Goal: Communication & Community: Participate in discussion

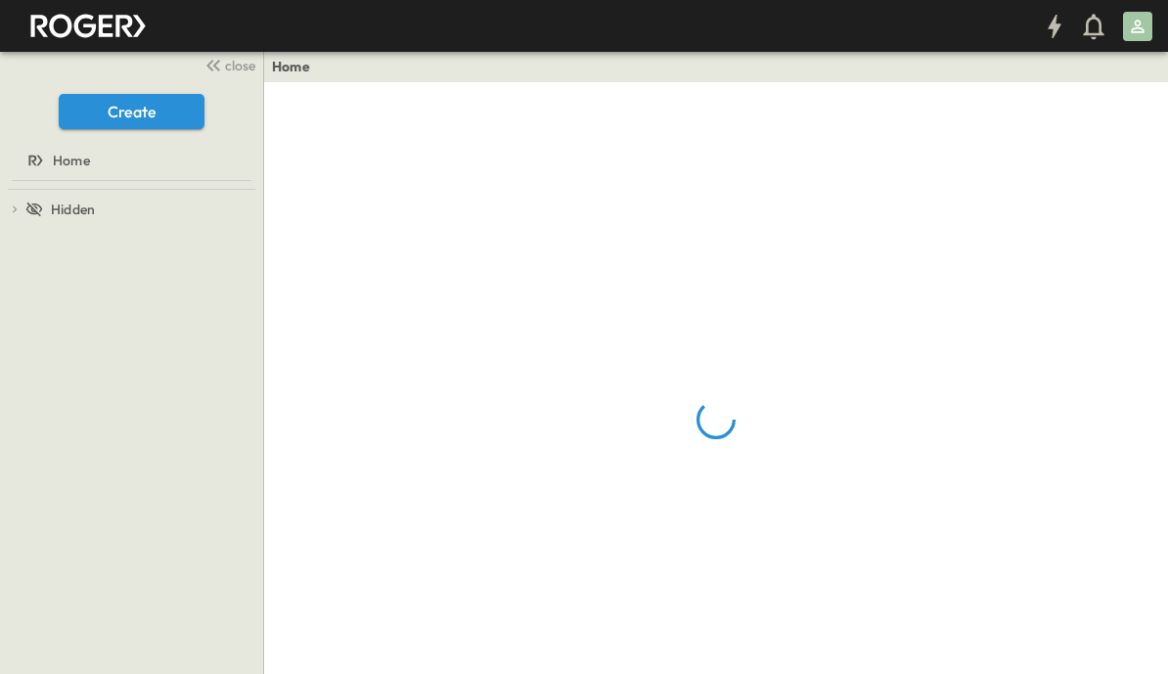
click at [239, 67] on span "close" at bounding box center [240, 66] width 30 height 20
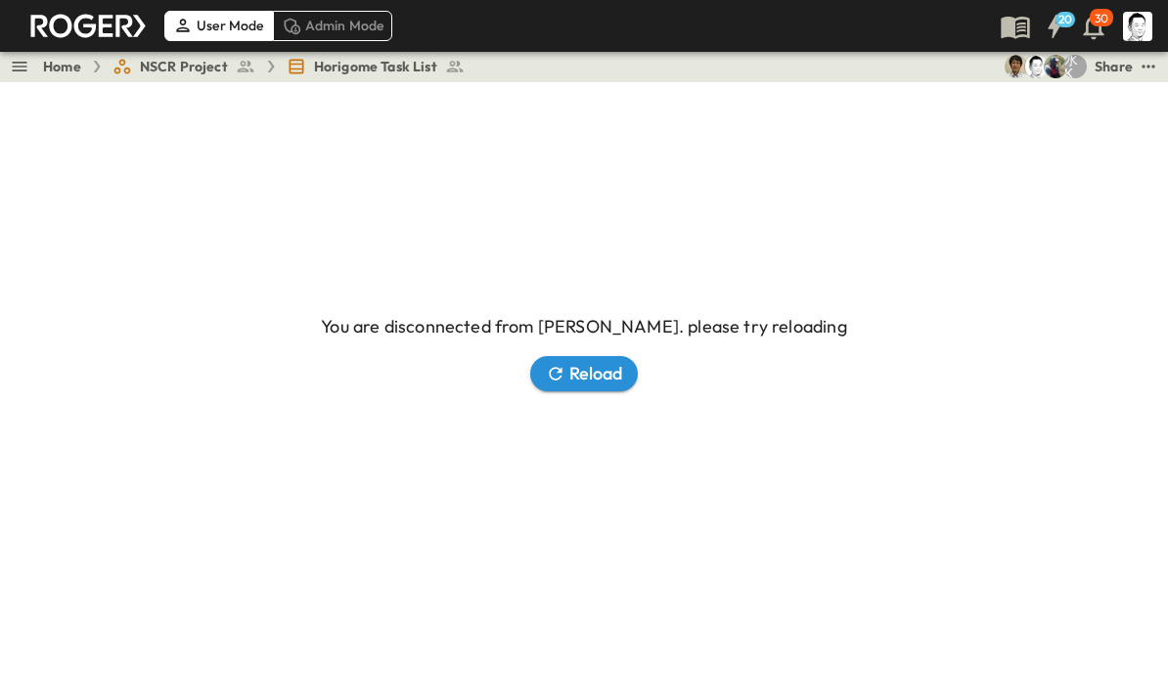
click at [563, 383] on icon "button" at bounding box center [556, 374] width 20 height 20
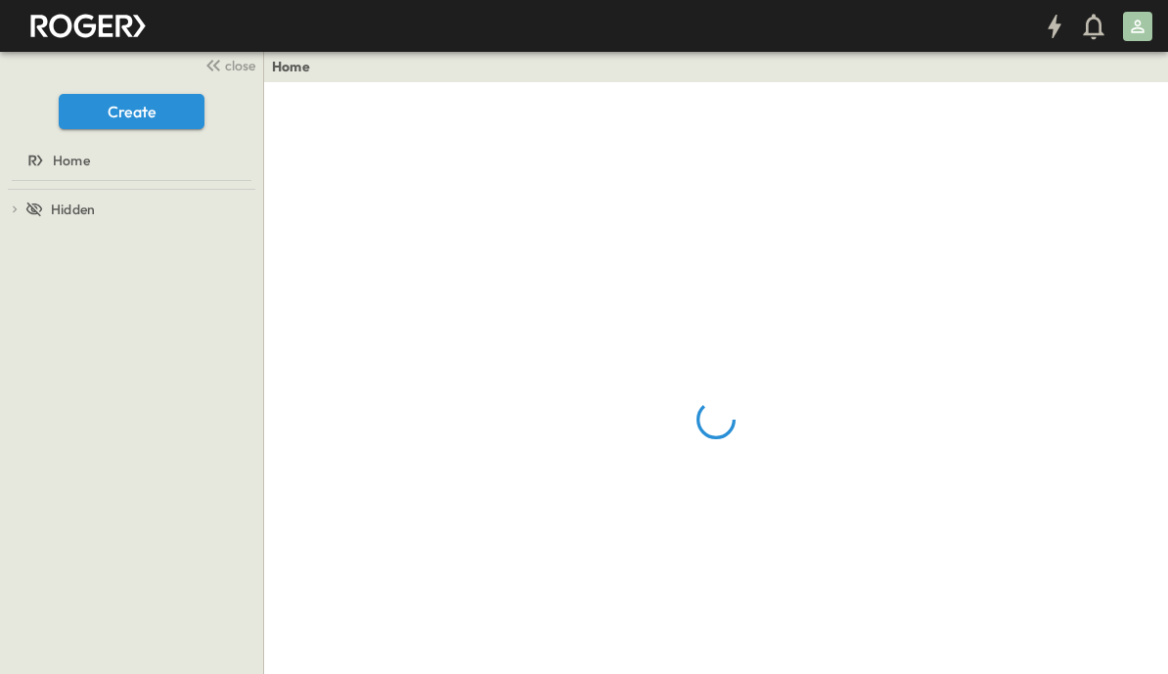
click at [244, 69] on span "close" at bounding box center [240, 66] width 30 height 20
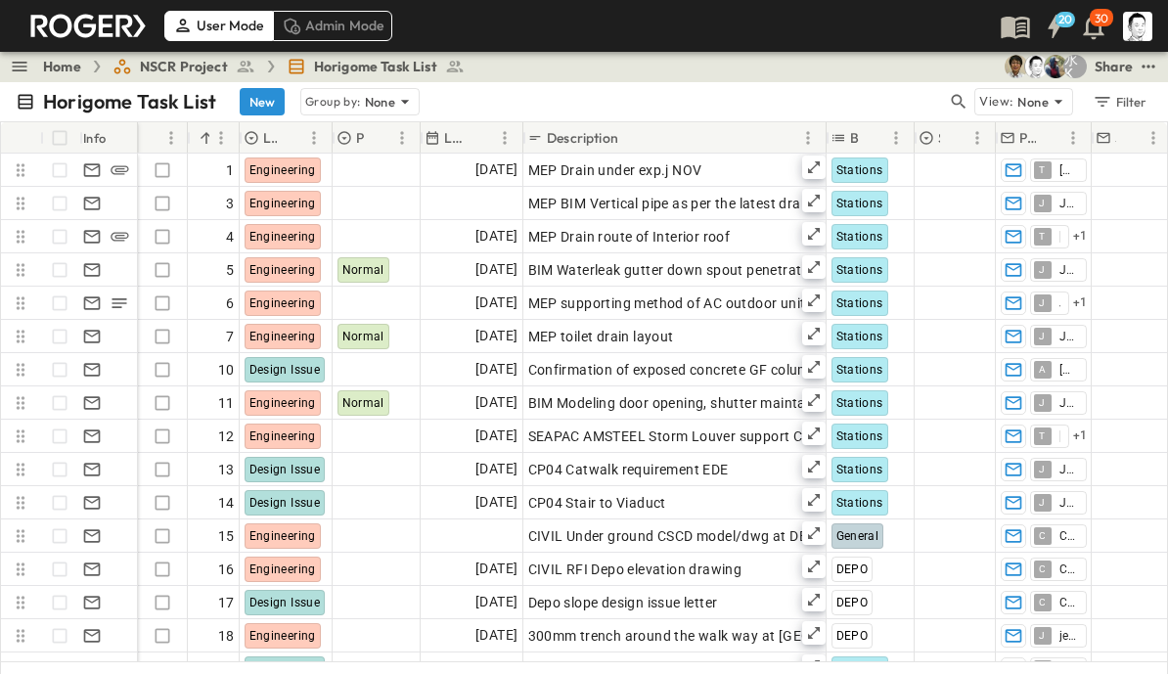
click at [966, 96] on icon "button" at bounding box center [958, 102] width 20 height 20
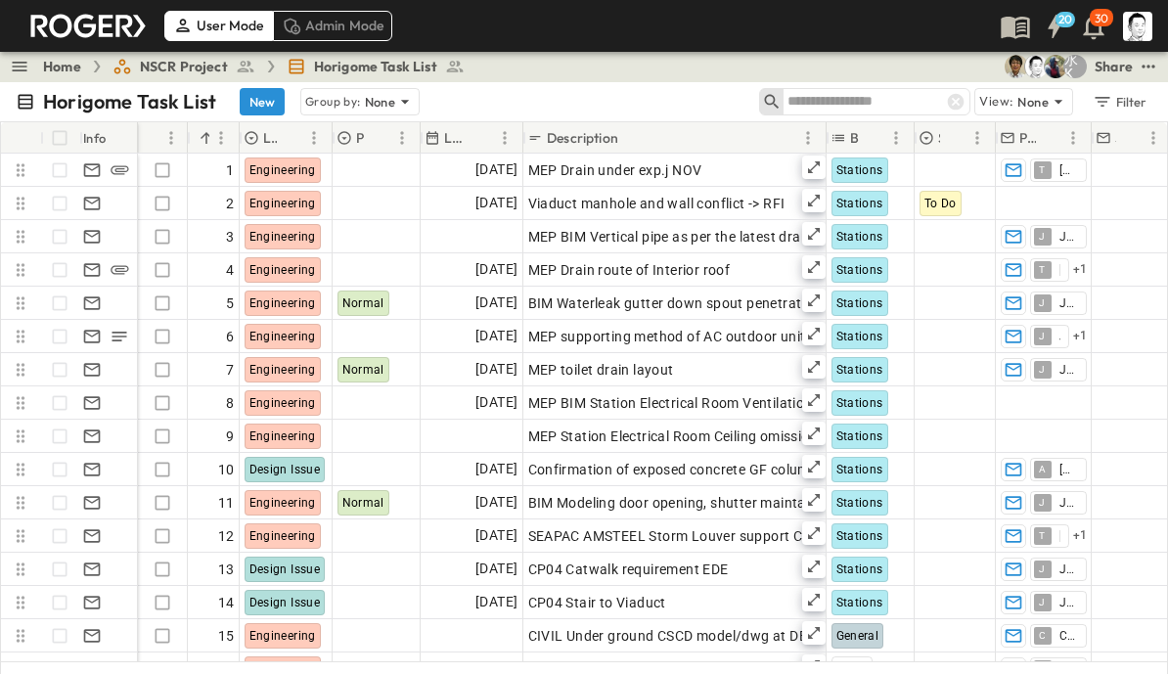
click at [889, 101] on input "text" at bounding box center [855, 101] width 137 height 28
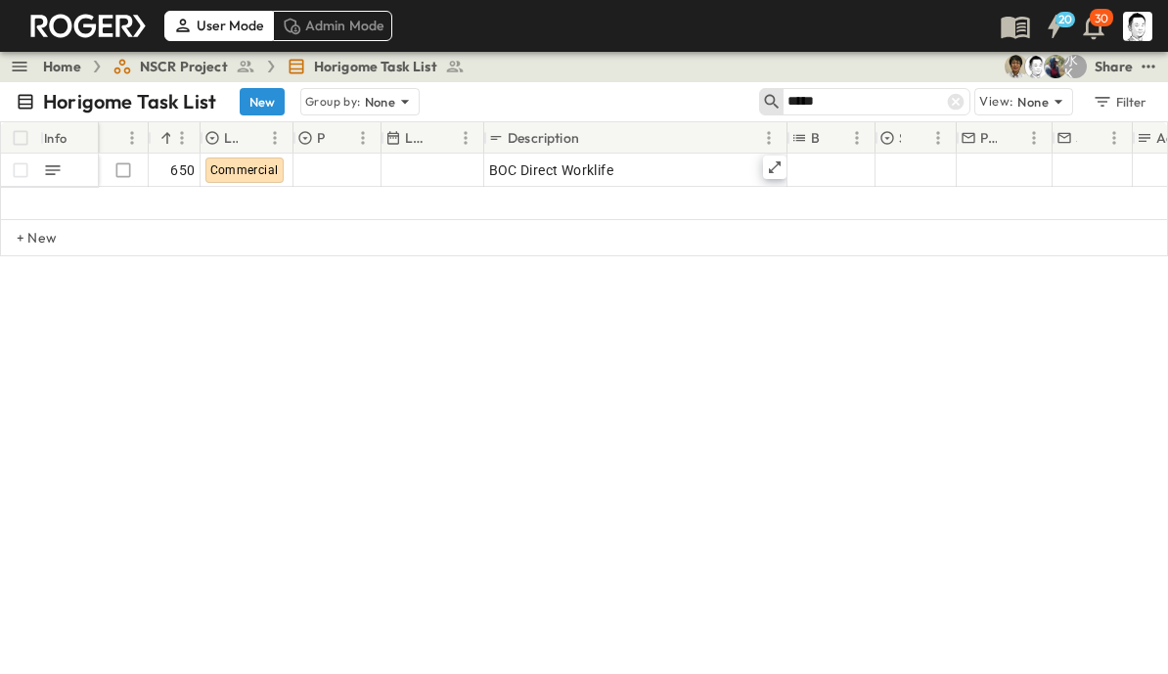
type input "*****"
click at [701, 166] on div "BOC Direct Worklife" at bounding box center [635, 169] width 293 height 27
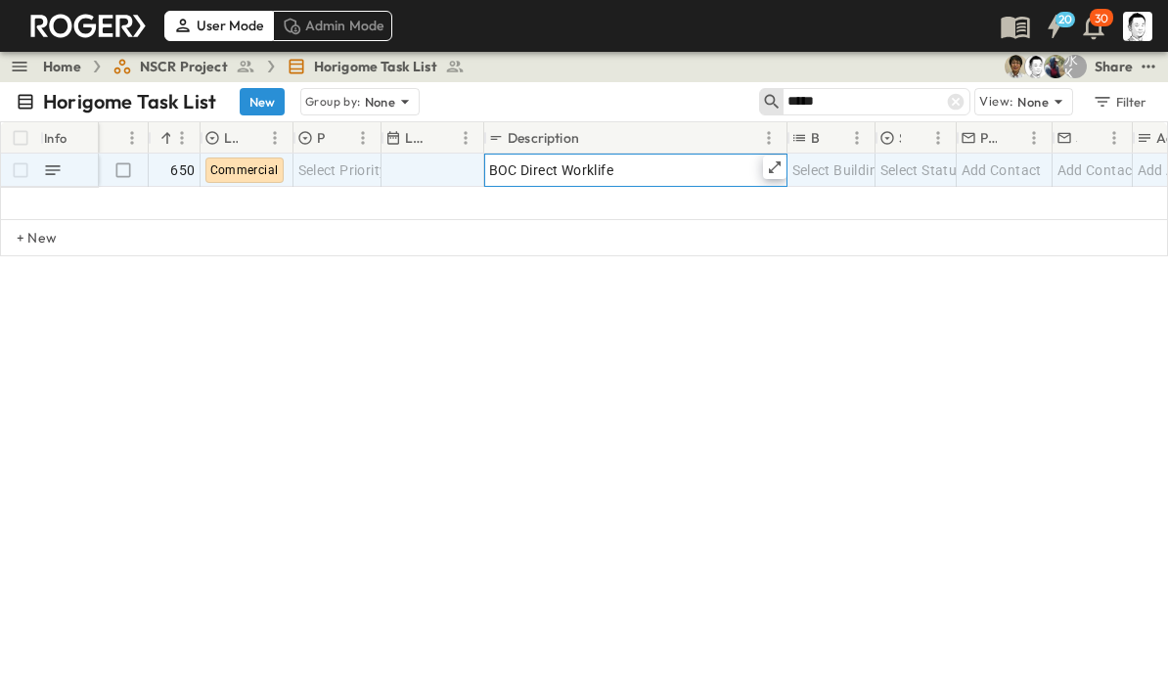
click at [780, 164] on icon at bounding box center [775, 167] width 16 height 16
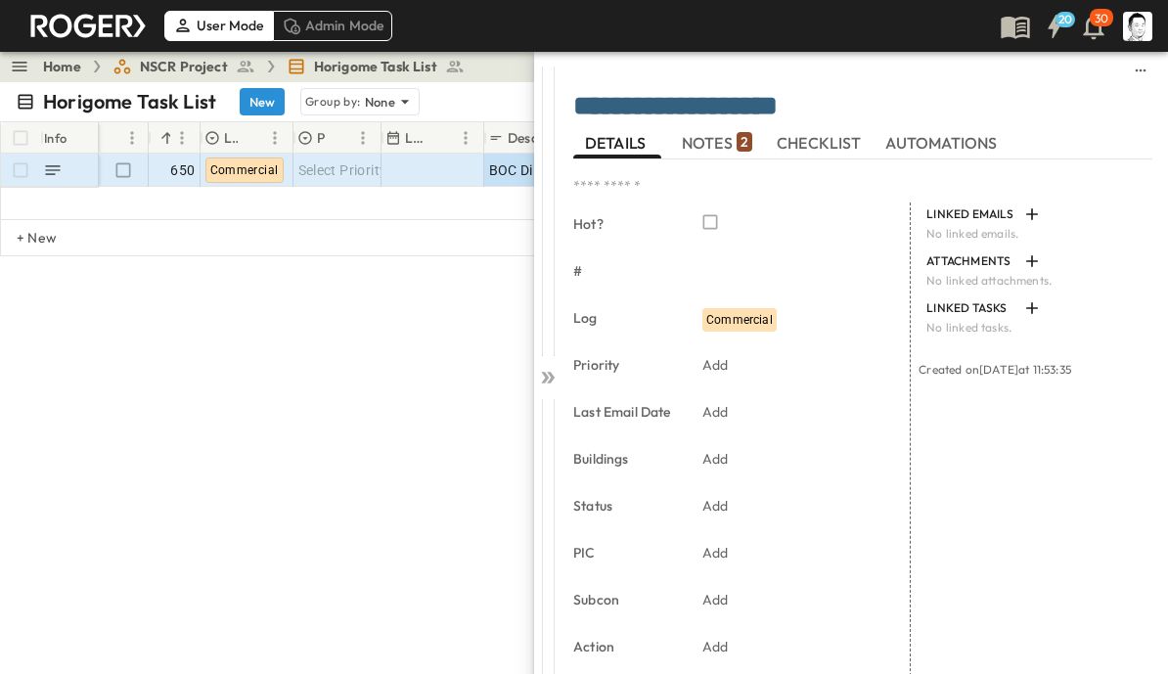
click at [716, 145] on span "NOTES 2" at bounding box center [717, 143] width 70 height 18
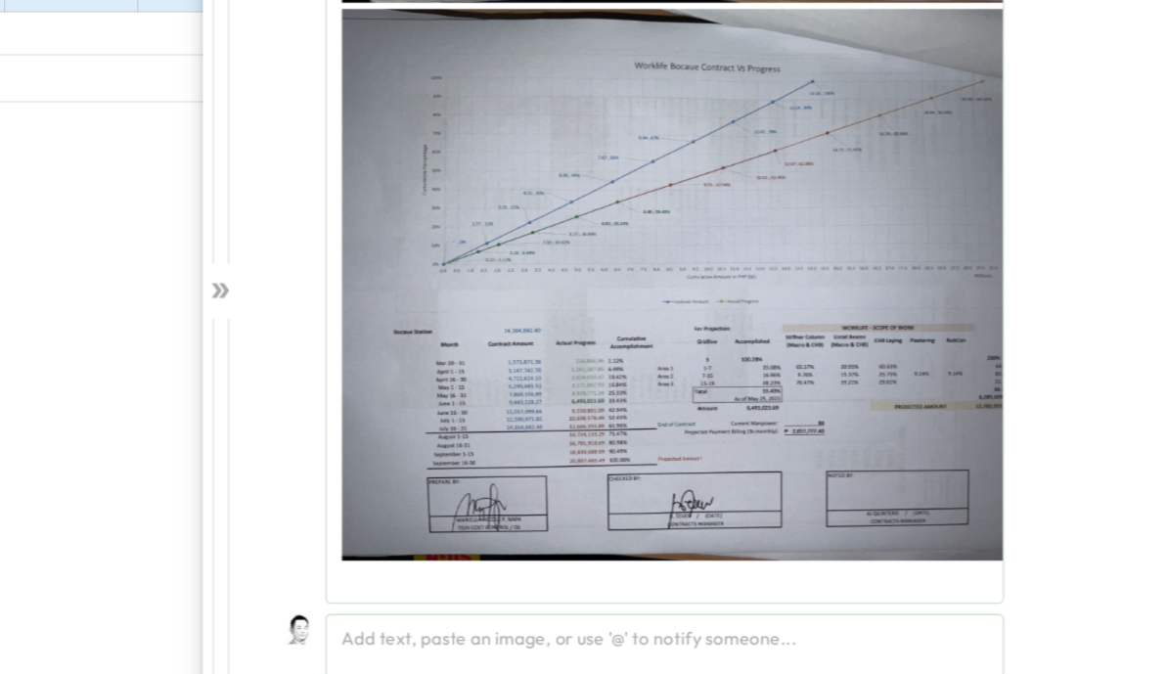
scroll to position [24, 0]
